Goal: Participate in discussion: Engage in conversation with other users on a specific topic

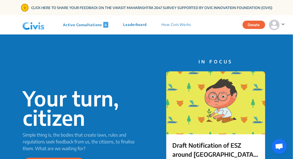
click at [283, 22] on icon at bounding box center [282, 24] width 3 height 5
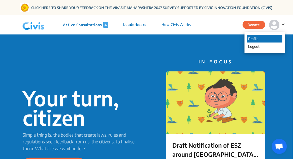
click at [257, 41] on p "Profile" at bounding box center [264, 39] width 35 height 8
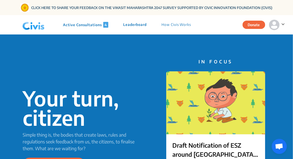
click at [92, 25] on p "Active Consultations 4" at bounding box center [85, 25] width 45 height 6
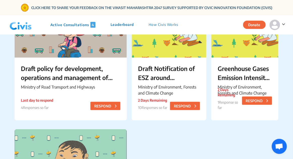
scroll to position [83, 0]
click at [90, 107] on button "RESPOND" at bounding box center [105, 106] width 30 height 8
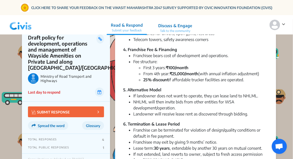
scroll to position [389, 0]
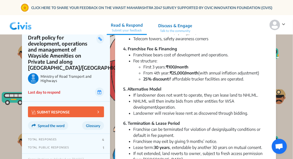
click at [83, 108] on button "SUBMIT RESPONSE" at bounding box center [66, 111] width 76 height 11
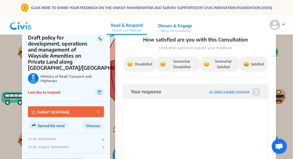
scroll to position [560, 0]
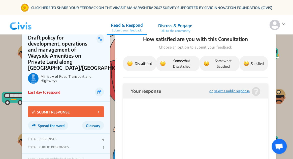
click at [197, 114] on html at bounding box center [195, 107] width 130 height 15
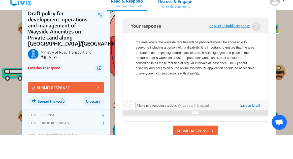
scroll to position [603, 0]
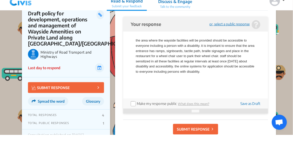
click at [139, 126] on label "Make my response public" at bounding box center [157, 128] width 40 height 4
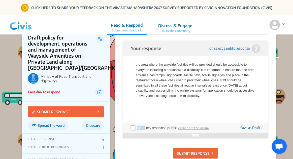
click at [132, 126] on input "checkbox" at bounding box center [133, 128] width 4 height 4
checkbox input "true"
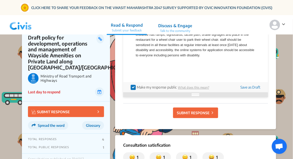
scroll to position [649, 0]
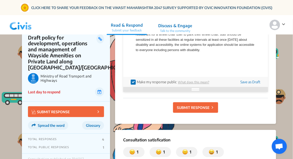
click at [201, 104] on button "SUBMIT RESPONSE" at bounding box center [195, 107] width 45 height 11
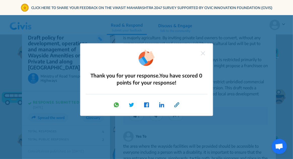
click at [231, 60] on div "Thank you for your response. You have scored 0 points for your response!" at bounding box center [146, 79] width 293 height 159
click at [204, 55] on img at bounding box center [203, 53] width 4 height 4
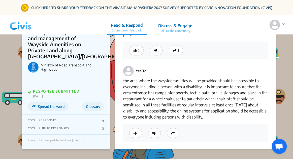
scroll to position [714, 0]
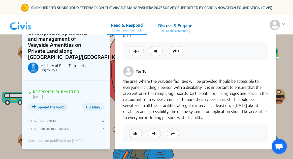
click at [145, 69] on p "Yes To" at bounding box center [141, 72] width 11 height 6
click at [177, 60] on div "Yes To the area where the wayside facilities will be provided should be accessi…" at bounding box center [195, 101] width 145 height 83
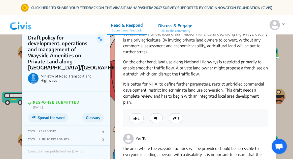
scroll to position [642, 0]
